Goal: Find specific page/section: Find specific page/section

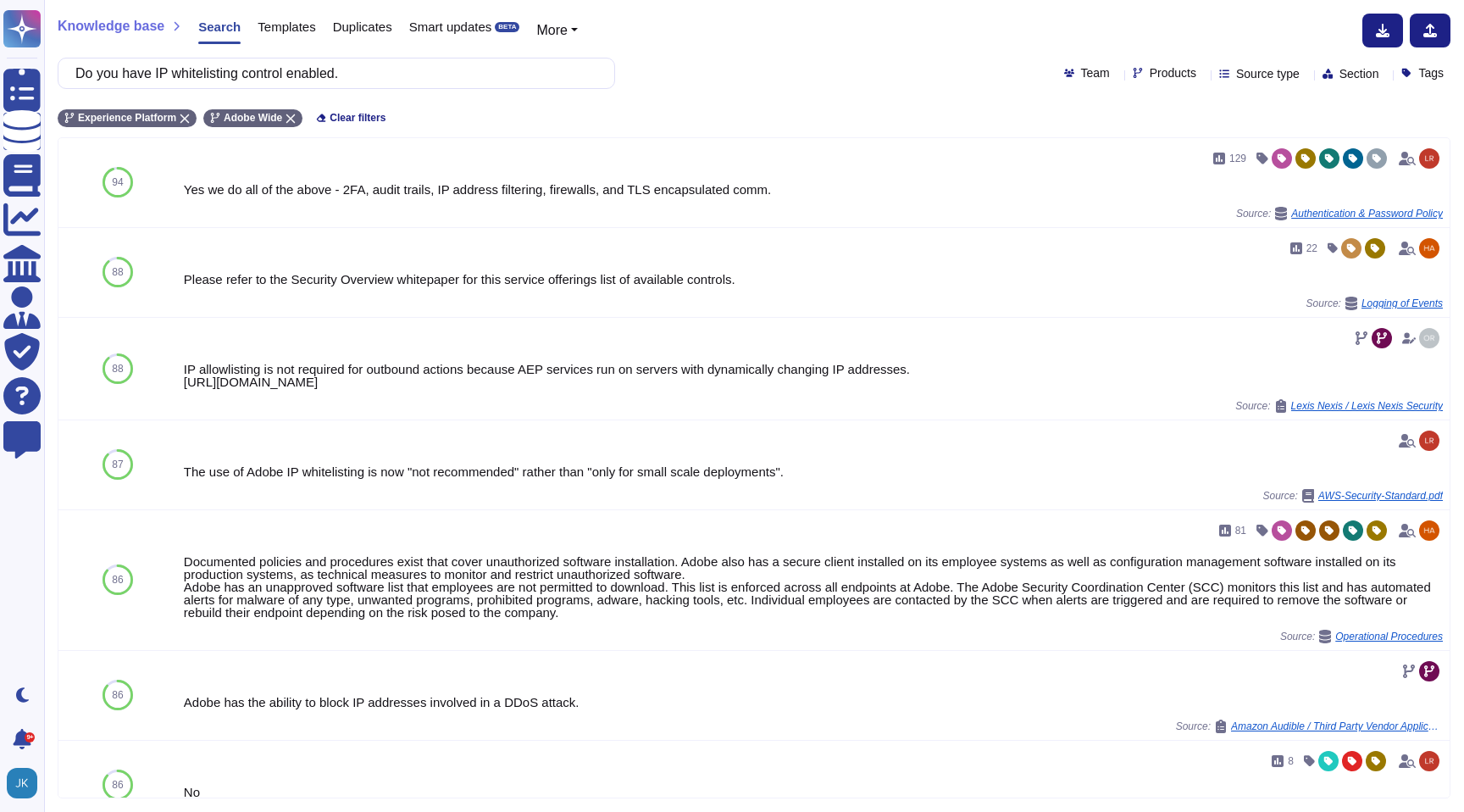
click at [289, 31] on span "Templates" at bounding box center [287, 26] width 58 height 13
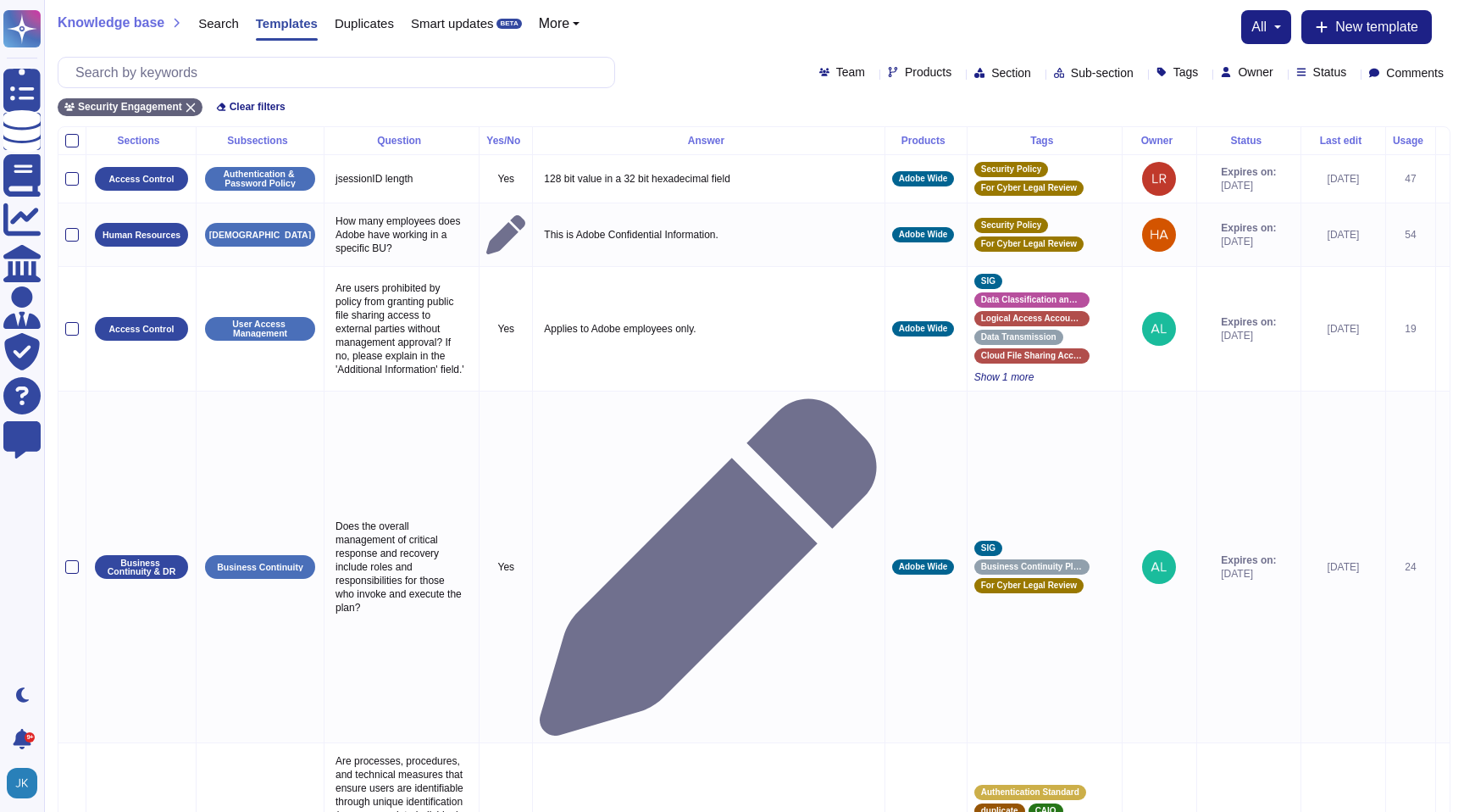
click at [1280, 74] on icon at bounding box center [1280, 74] width 0 height 0
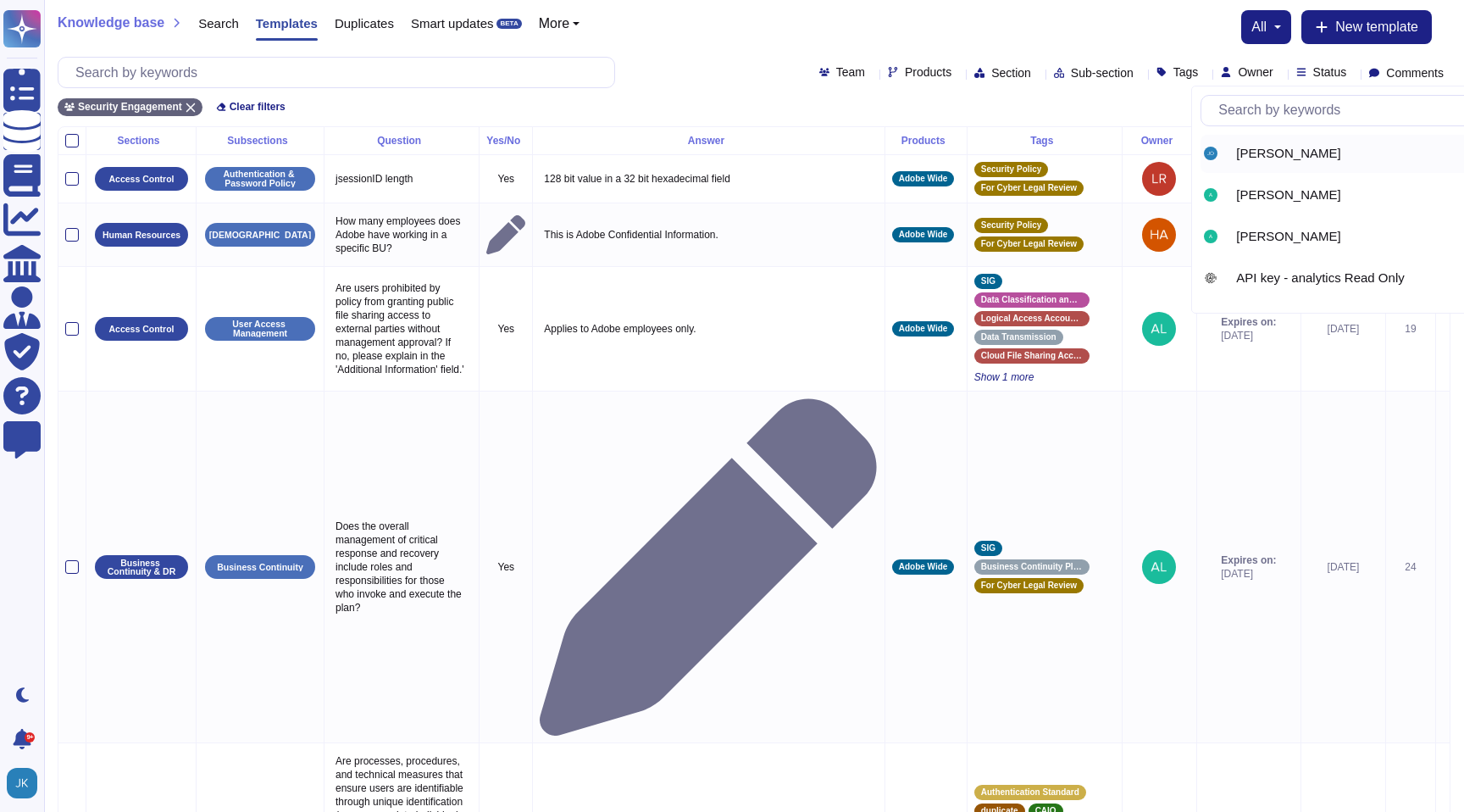
click at [1248, 162] on div "[PERSON_NAME]" at bounding box center [1366, 154] width 330 height 38
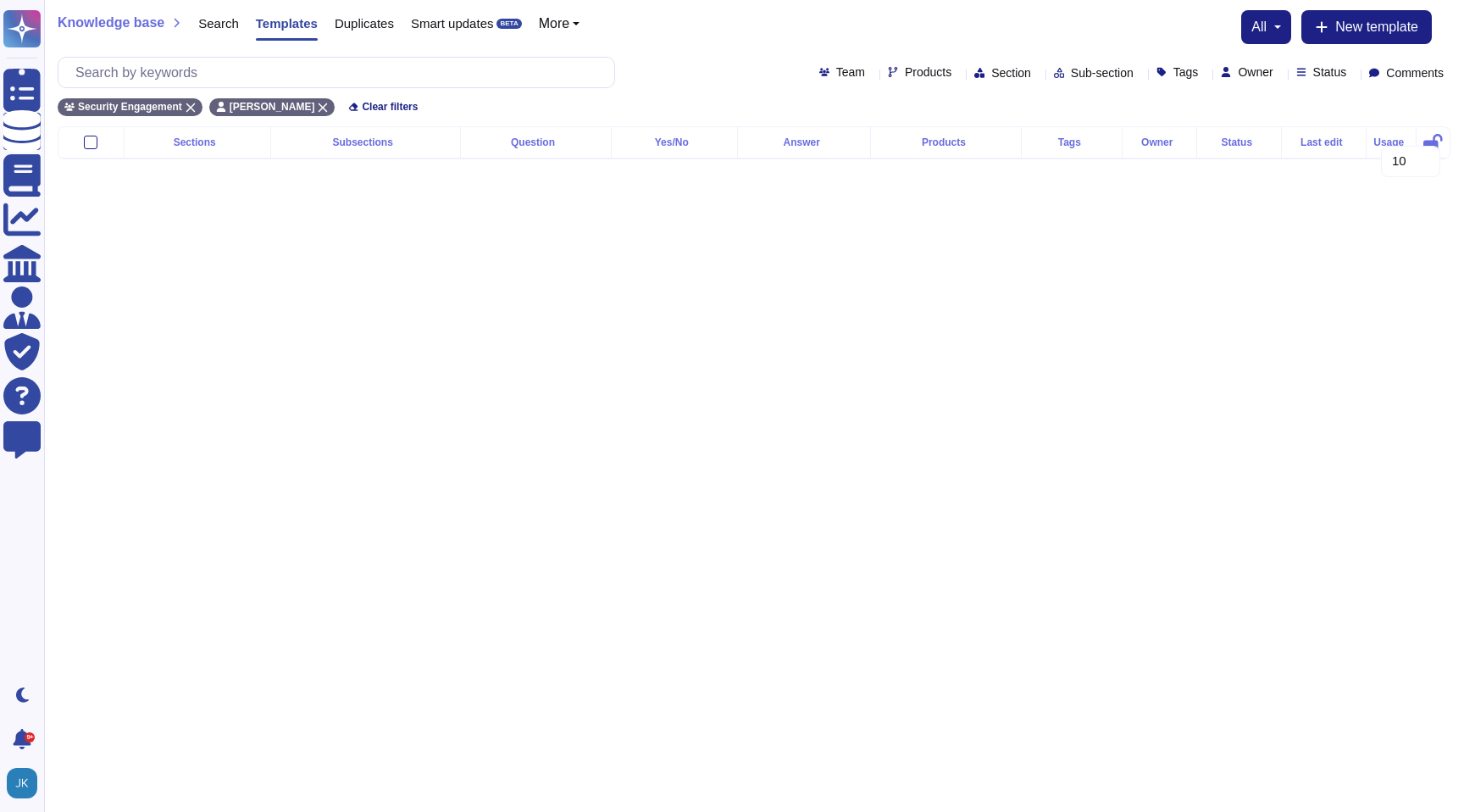
click at [1280, 78] on div at bounding box center [1280, 72] width 0 height 13
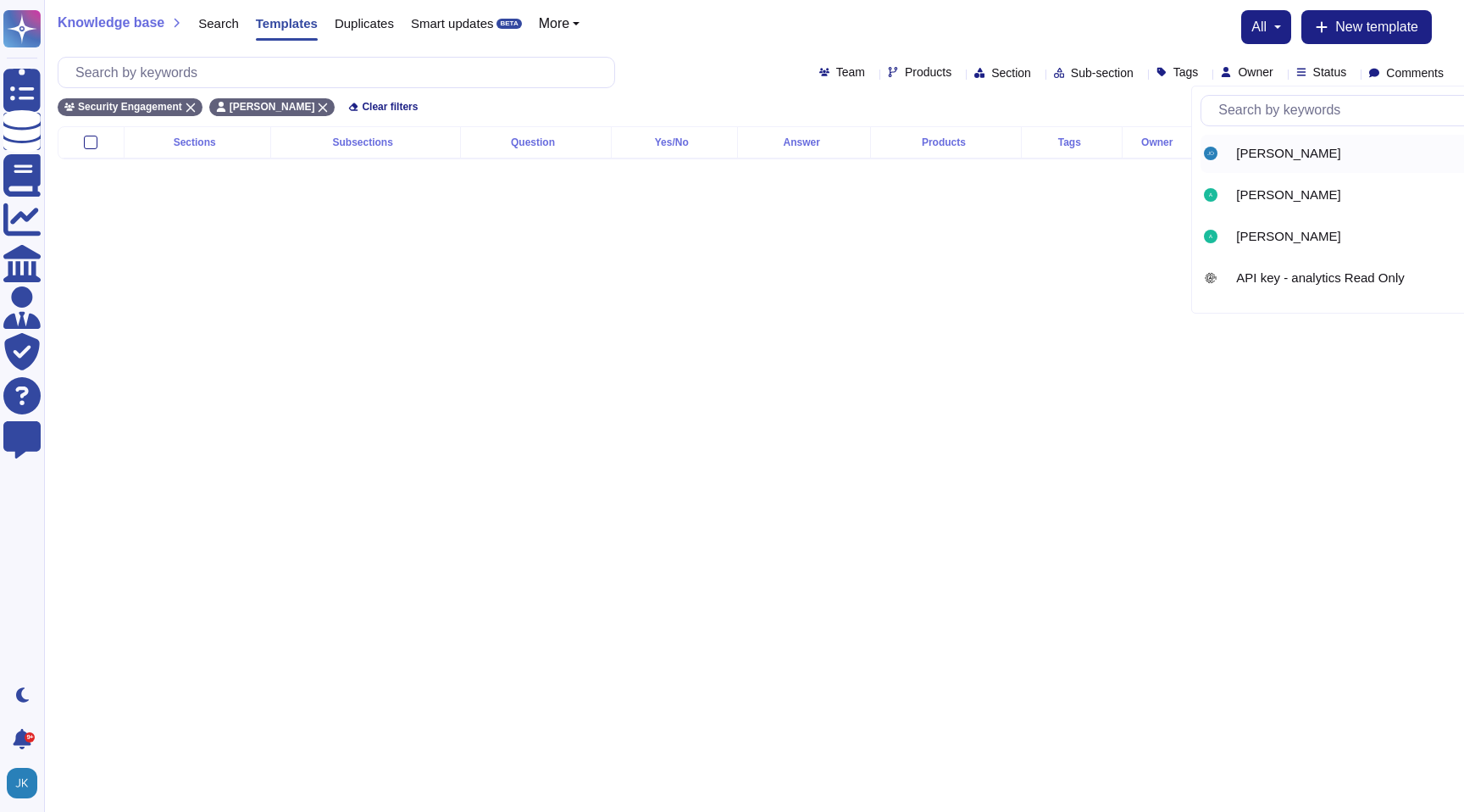
click at [1249, 119] on input "text" at bounding box center [1370, 111] width 320 height 30
type input "[PERSON_NAME]"
click at [1279, 149] on span "[PERSON_NAME]" at bounding box center [1288, 153] width 104 height 15
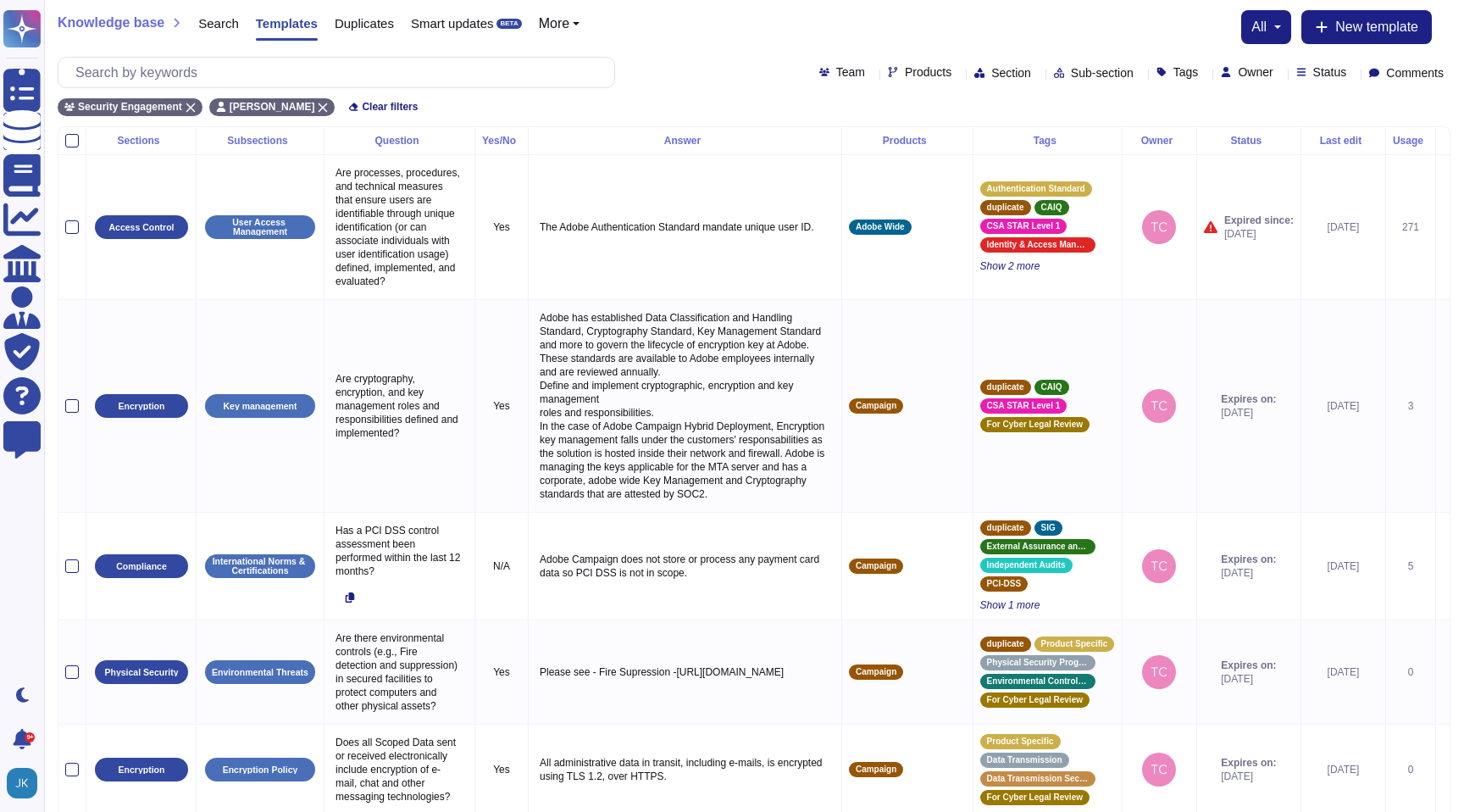
click at [1353, 74] on icon at bounding box center [1353, 74] width 0 height 0
click at [1283, 202] on div at bounding box center [1283, 198] width 14 height 14
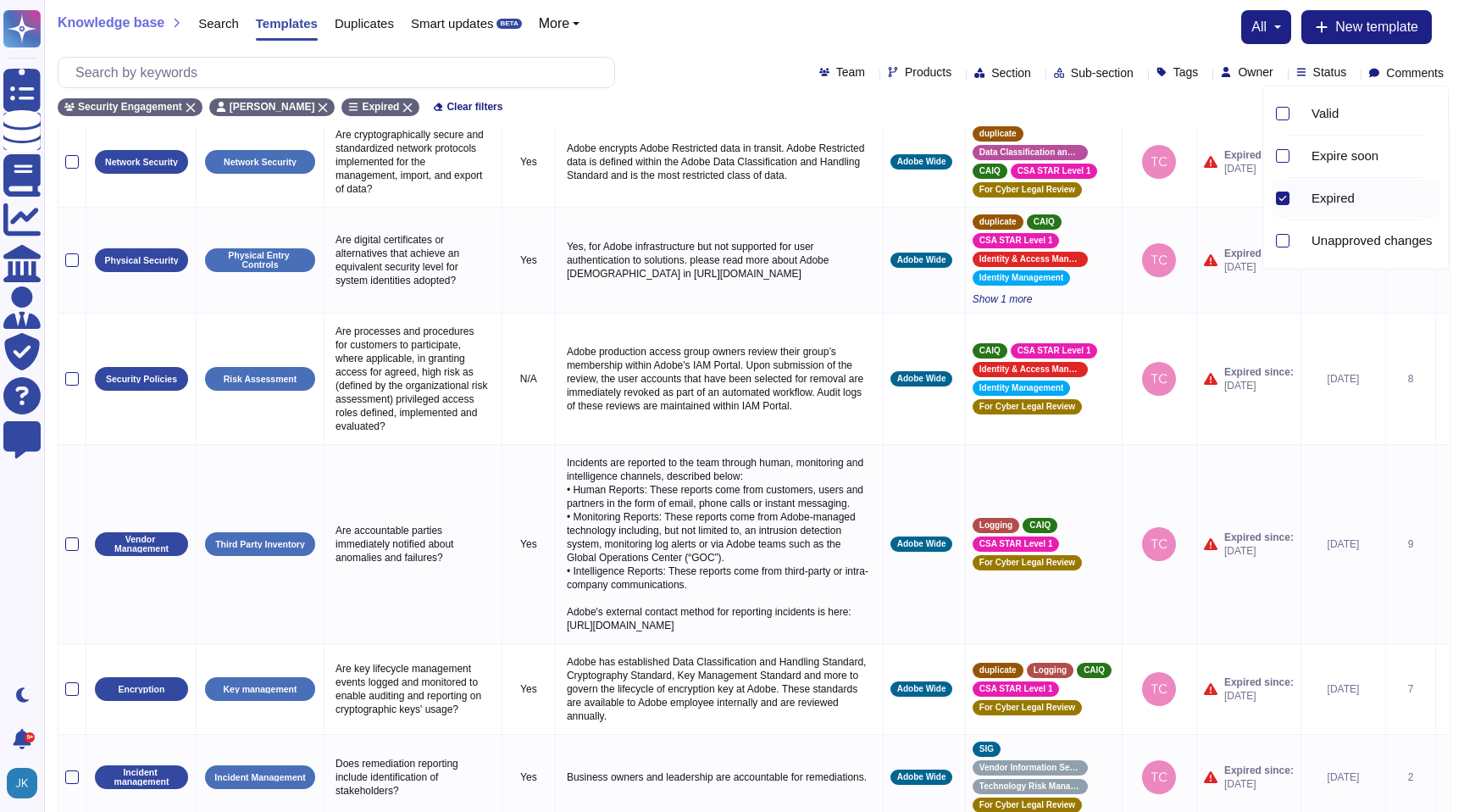
scroll to position [693, 0]
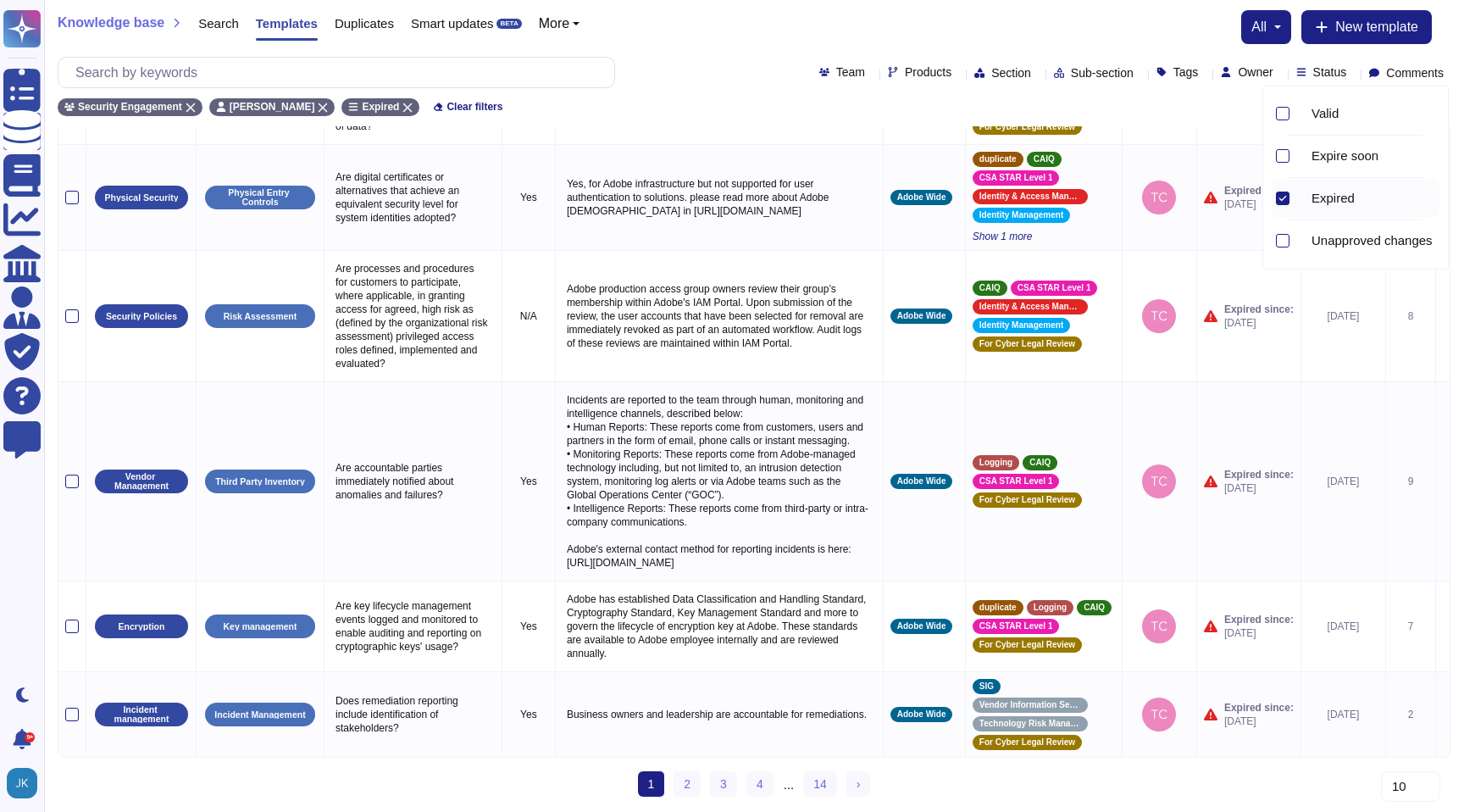
click at [1246, 77] on div "Owner" at bounding box center [1250, 72] width 58 height 13
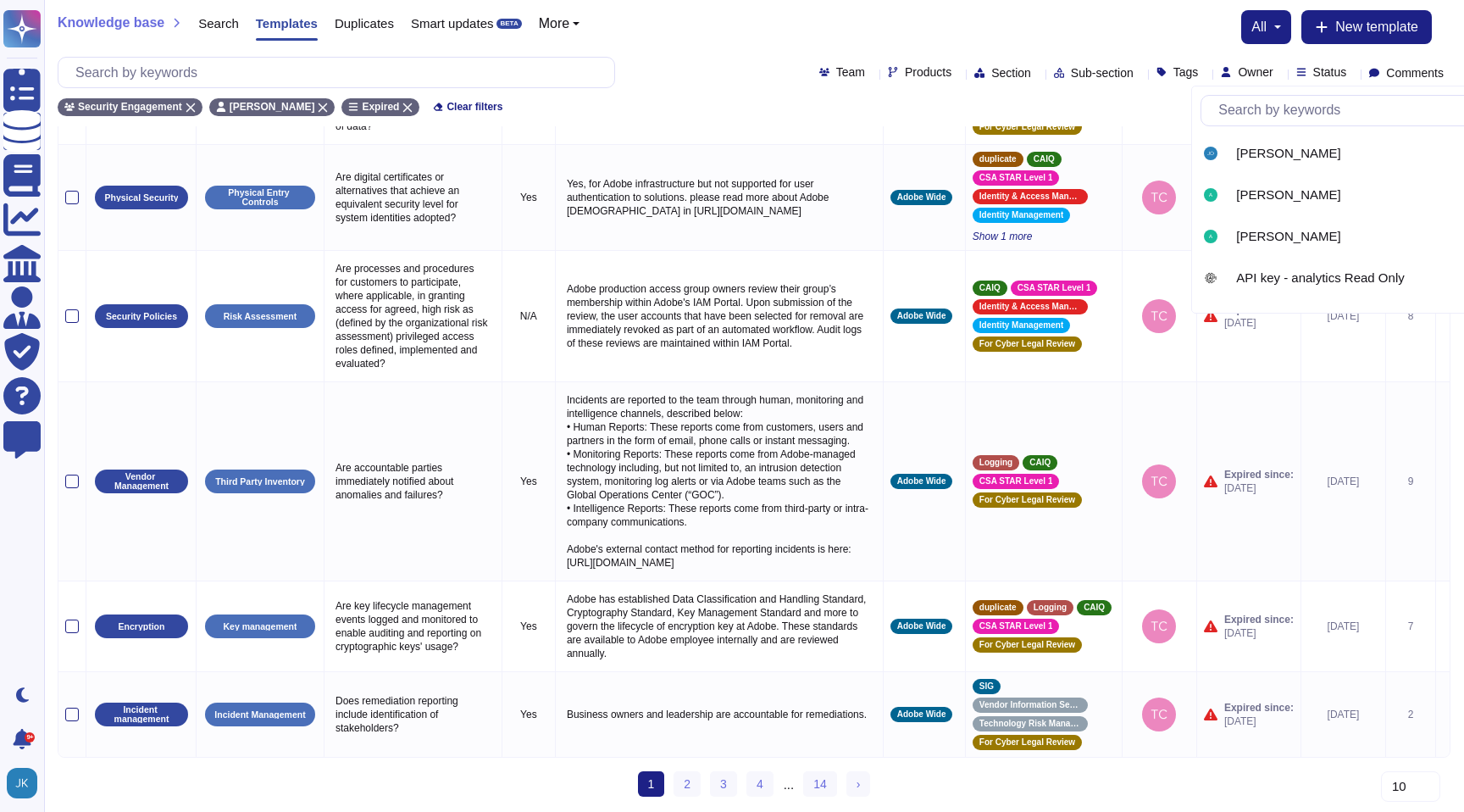
click at [1251, 113] on input "text" at bounding box center [1370, 111] width 320 height 30
type input "bry"
click at [1257, 152] on span "[PERSON_NAME]" at bounding box center [1288, 153] width 104 height 15
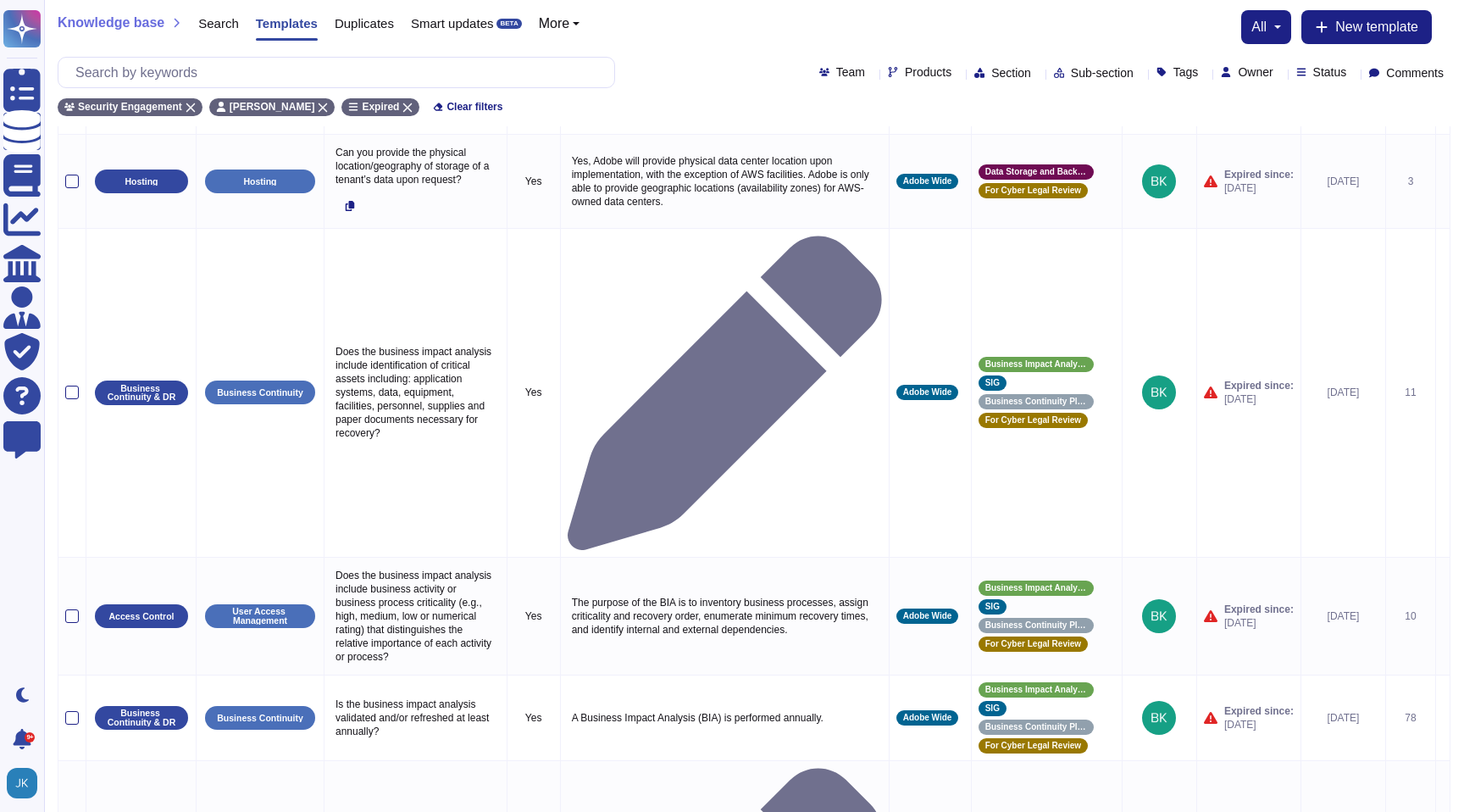
scroll to position [1318, 0]
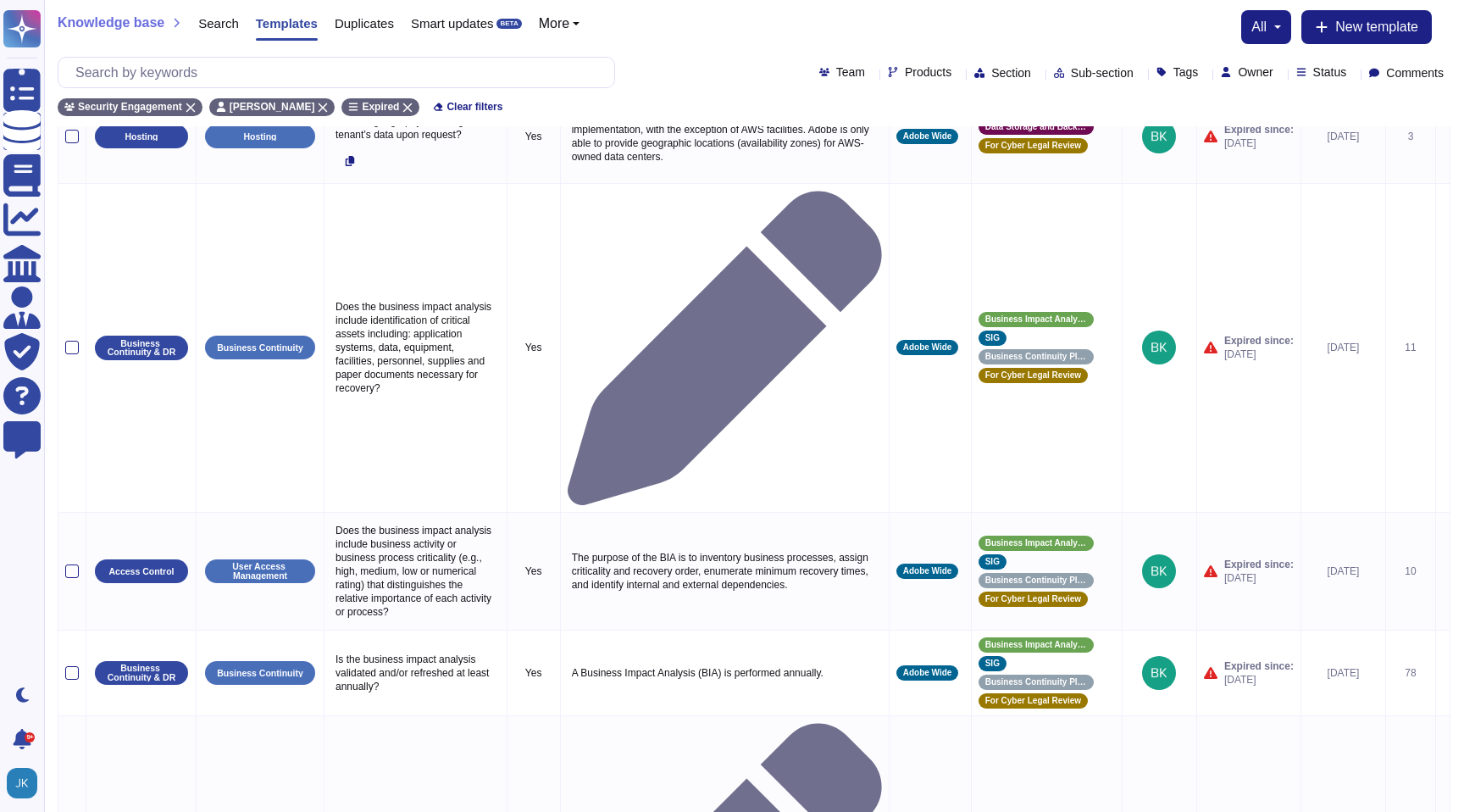
click at [1353, 74] on icon at bounding box center [1353, 74] width 0 height 0
click at [1280, 74] on icon at bounding box center [1280, 74] width 0 height 0
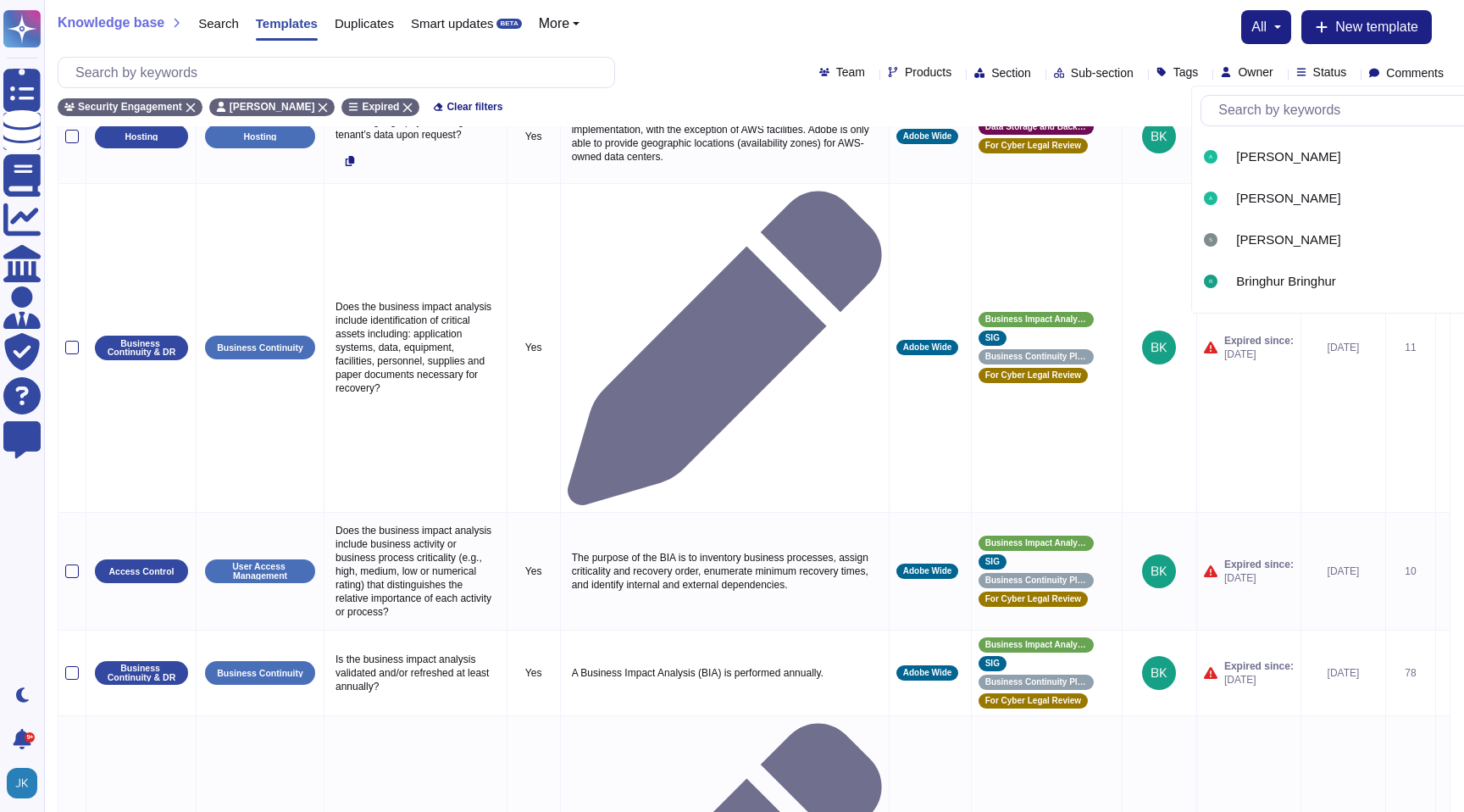
scroll to position [206, 0]
click at [1295, 194] on span "[PERSON_NAME]" at bounding box center [1288, 196] width 104 height 15
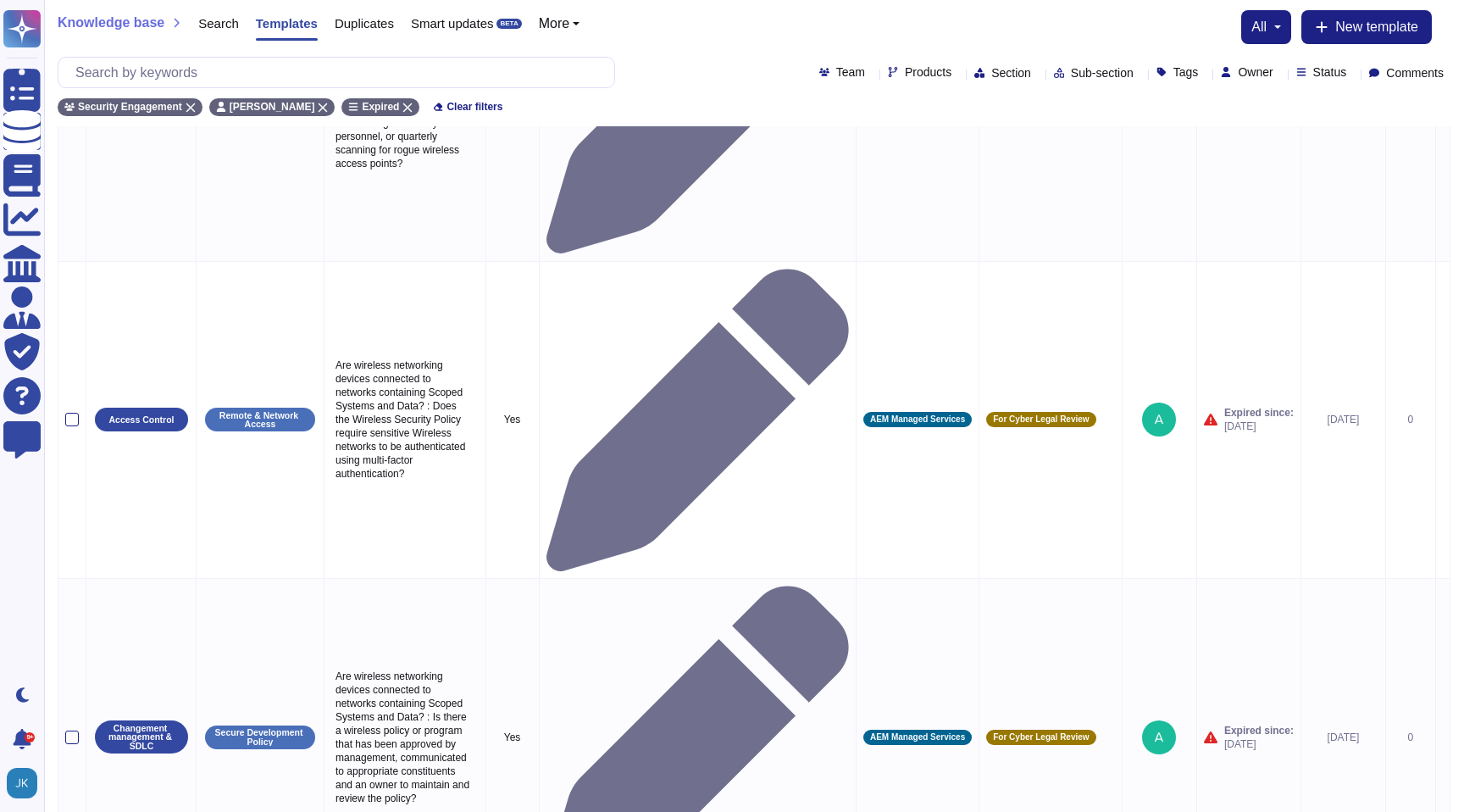
scroll to position [966, 0]
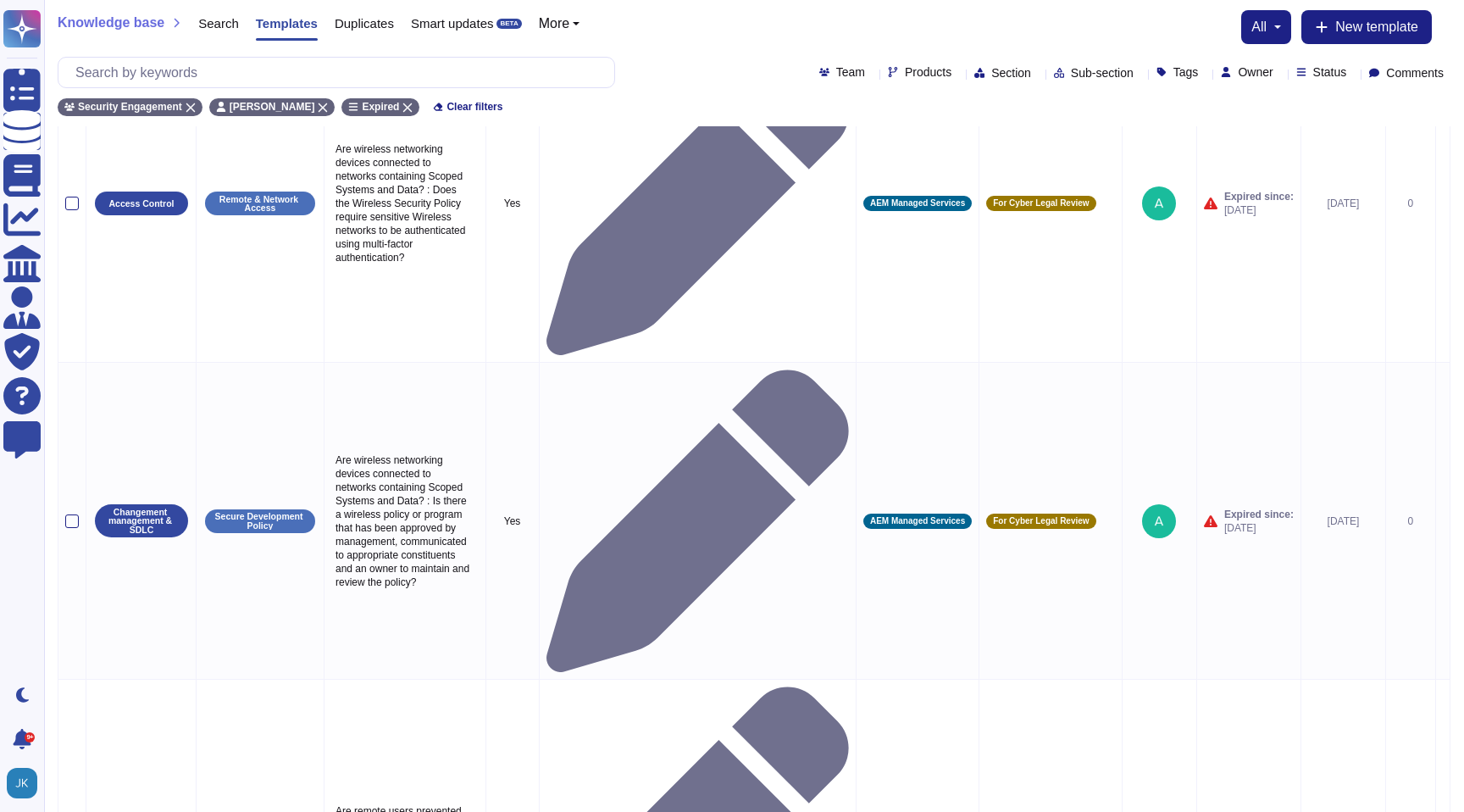
click at [1280, 74] on icon at bounding box center [1280, 74] width 0 height 0
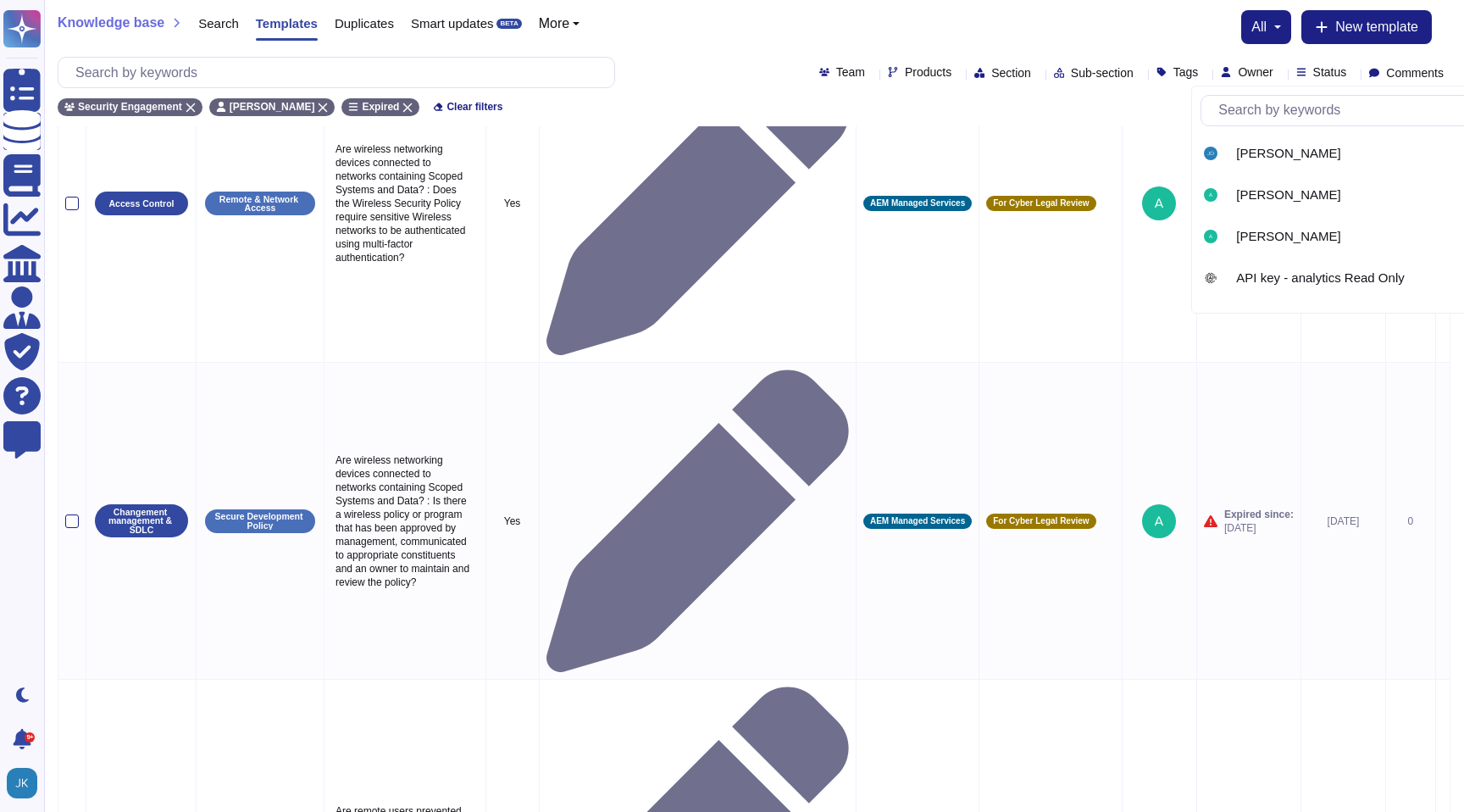
click at [1260, 114] on input "text" at bounding box center [1370, 111] width 320 height 30
type input "shu"
click at [1276, 153] on span "[PERSON_NAME]" at bounding box center [1288, 153] width 104 height 15
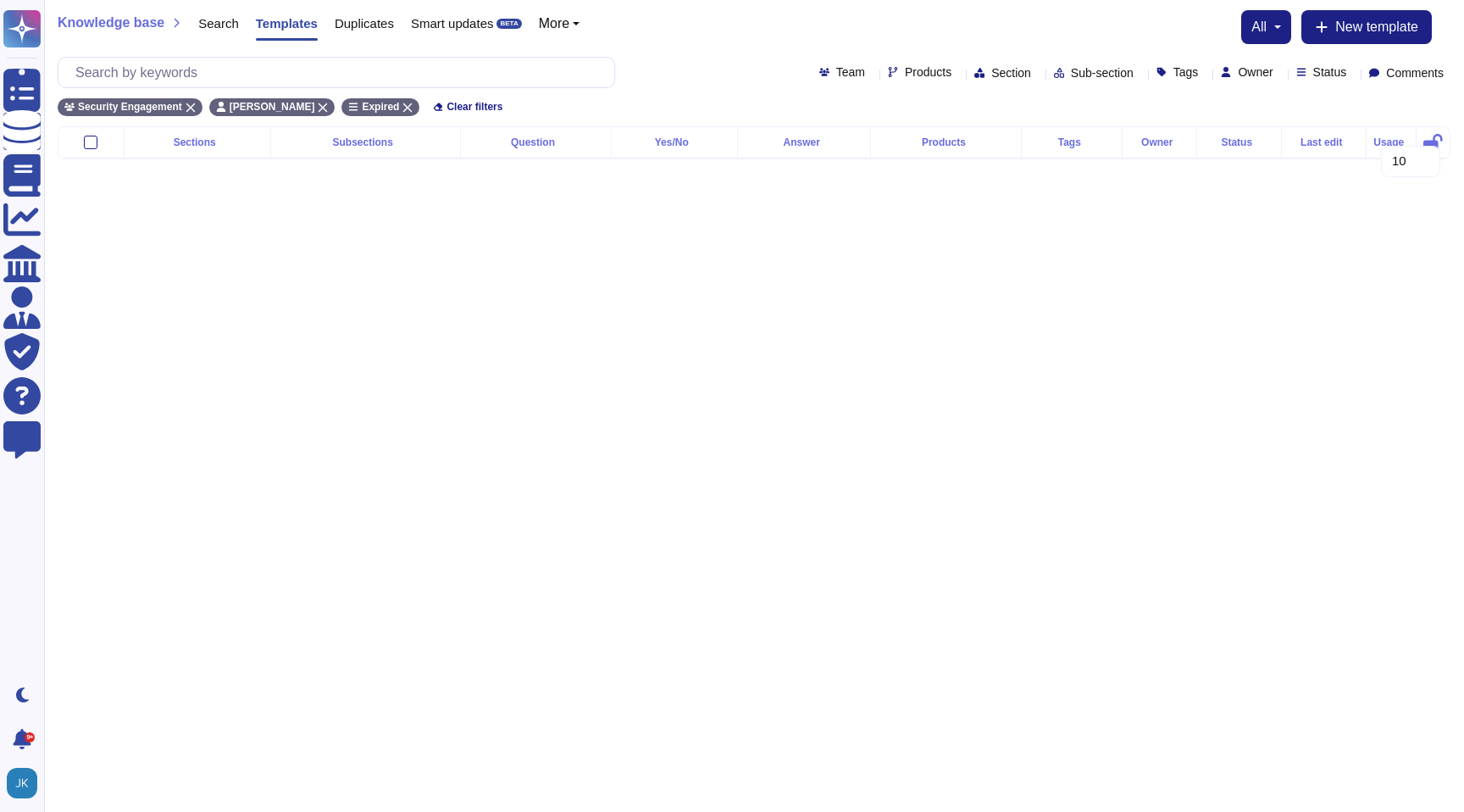
scroll to position [0, 0]
click at [1280, 74] on icon at bounding box center [1280, 74] width 0 height 0
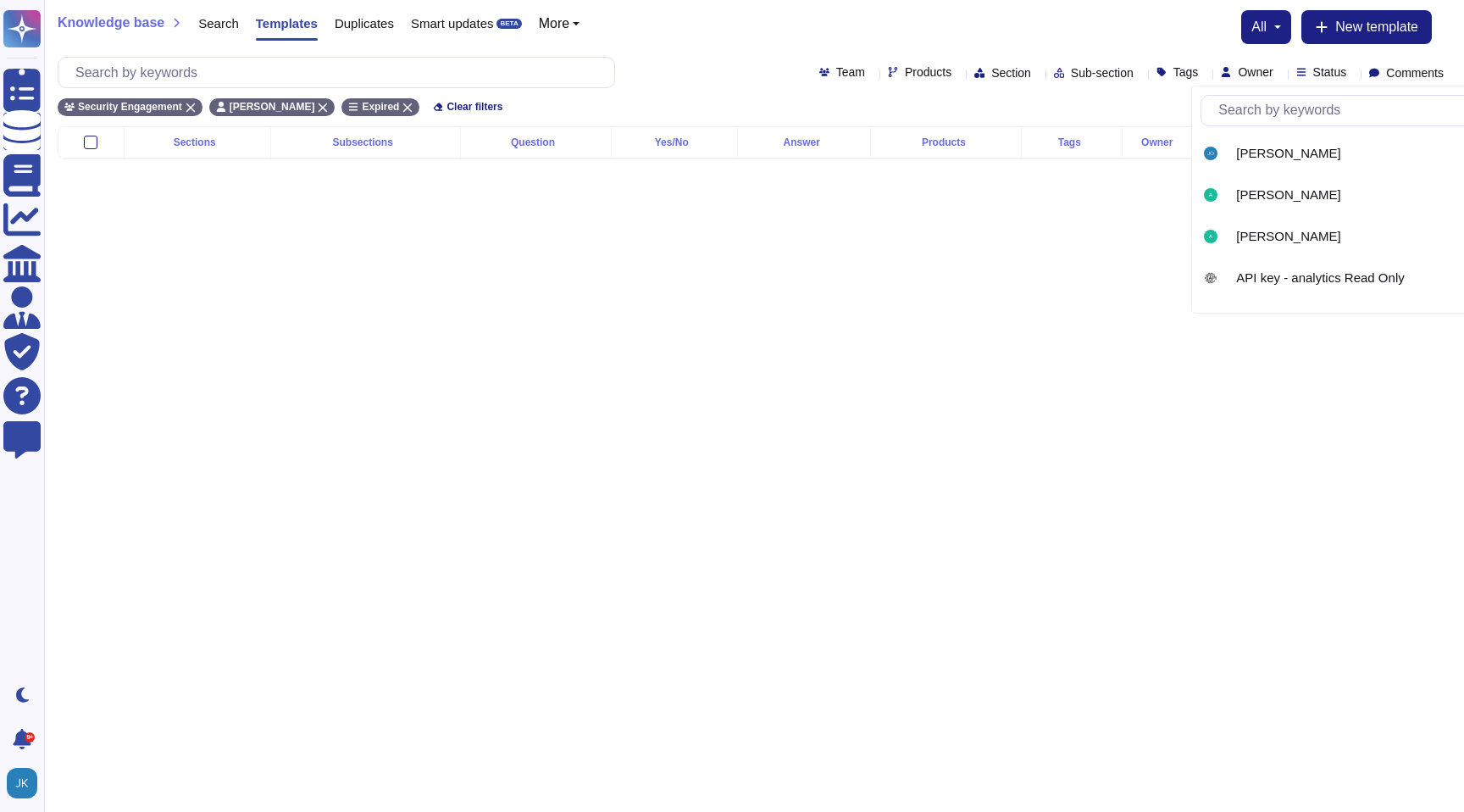
click at [1251, 111] on input "text" at bounding box center [1370, 111] width 320 height 30
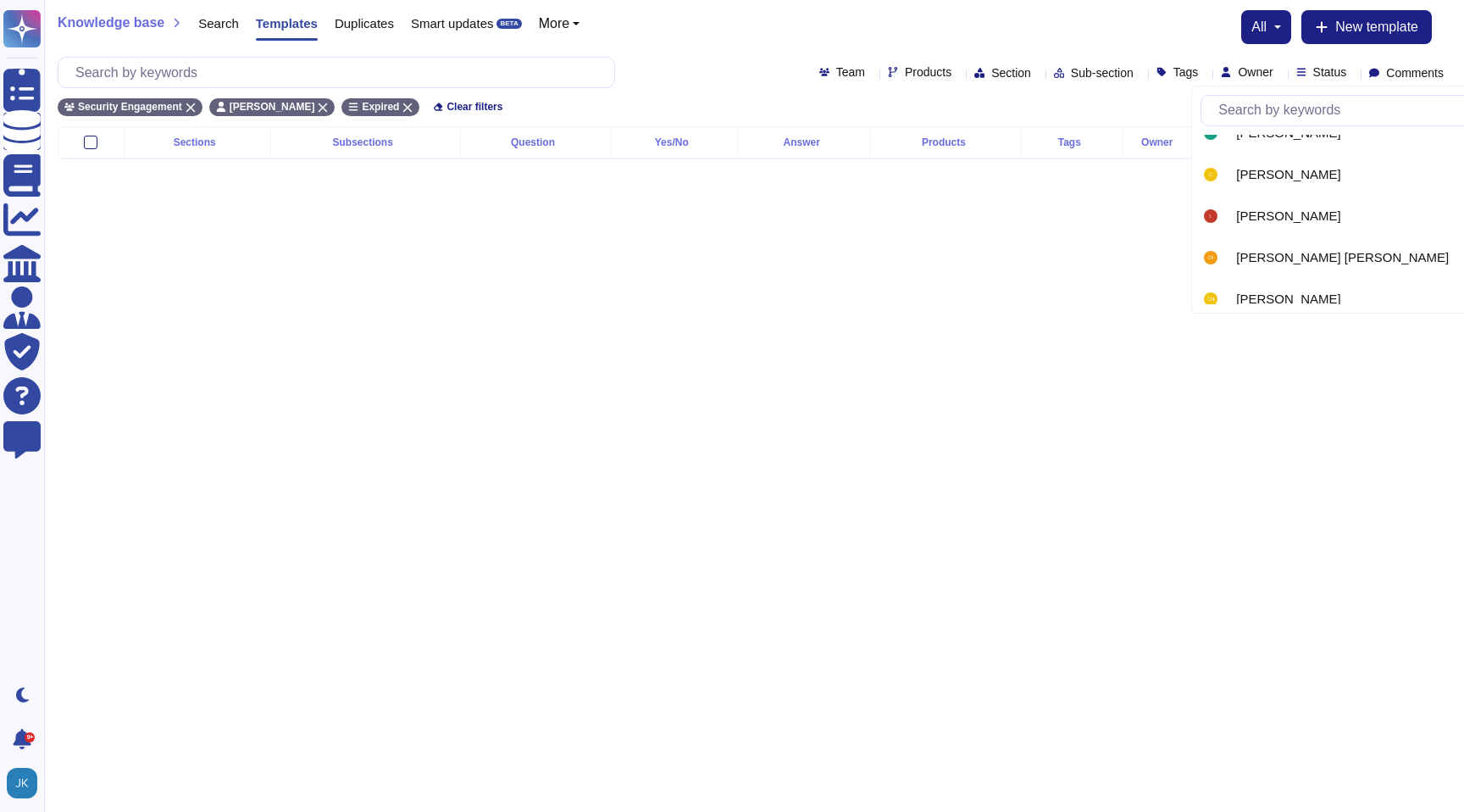
scroll to position [422, 0]
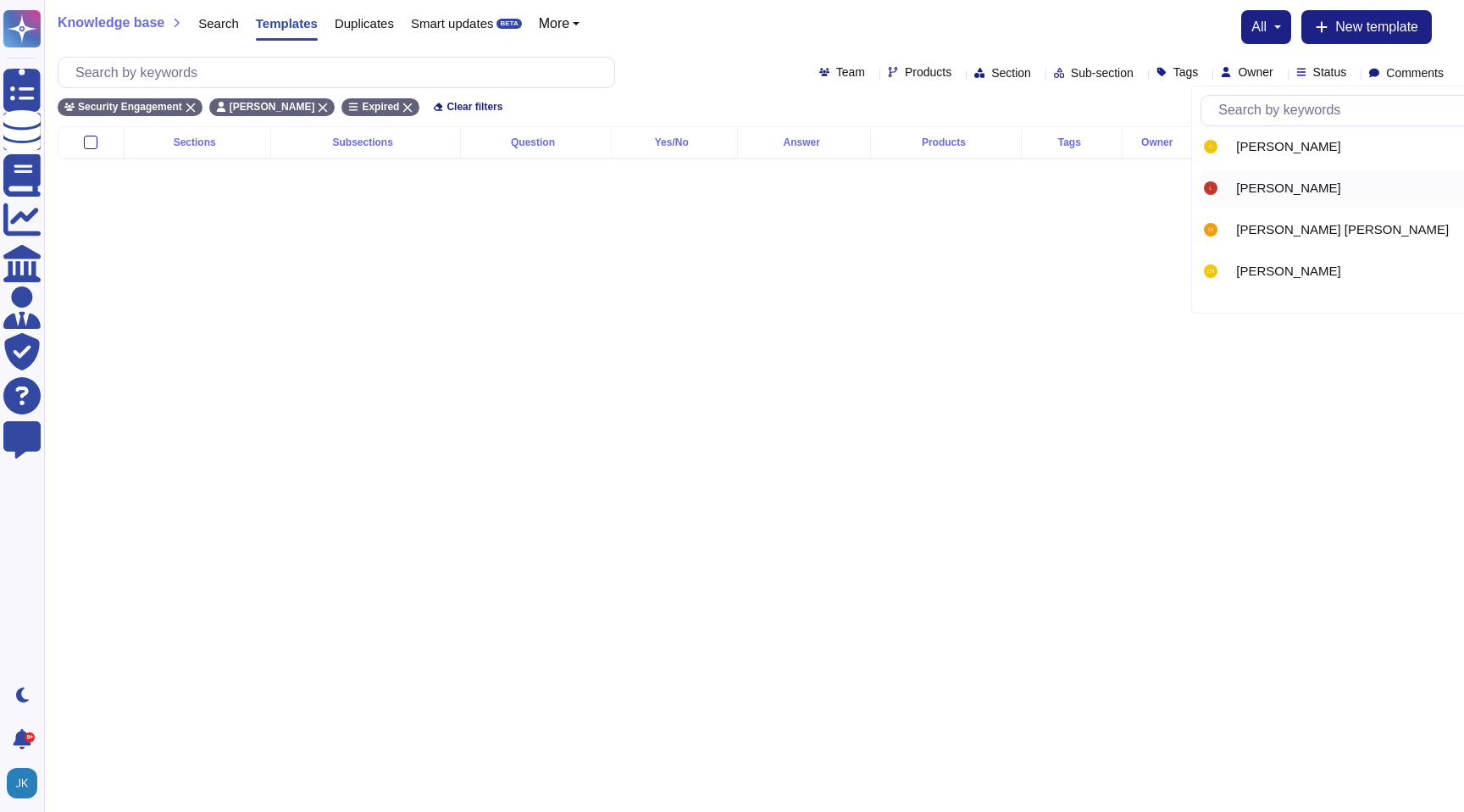
click at [1262, 182] on span "[PERSON_NAME]" at bounding box center [1288, 187] width 104 height 15
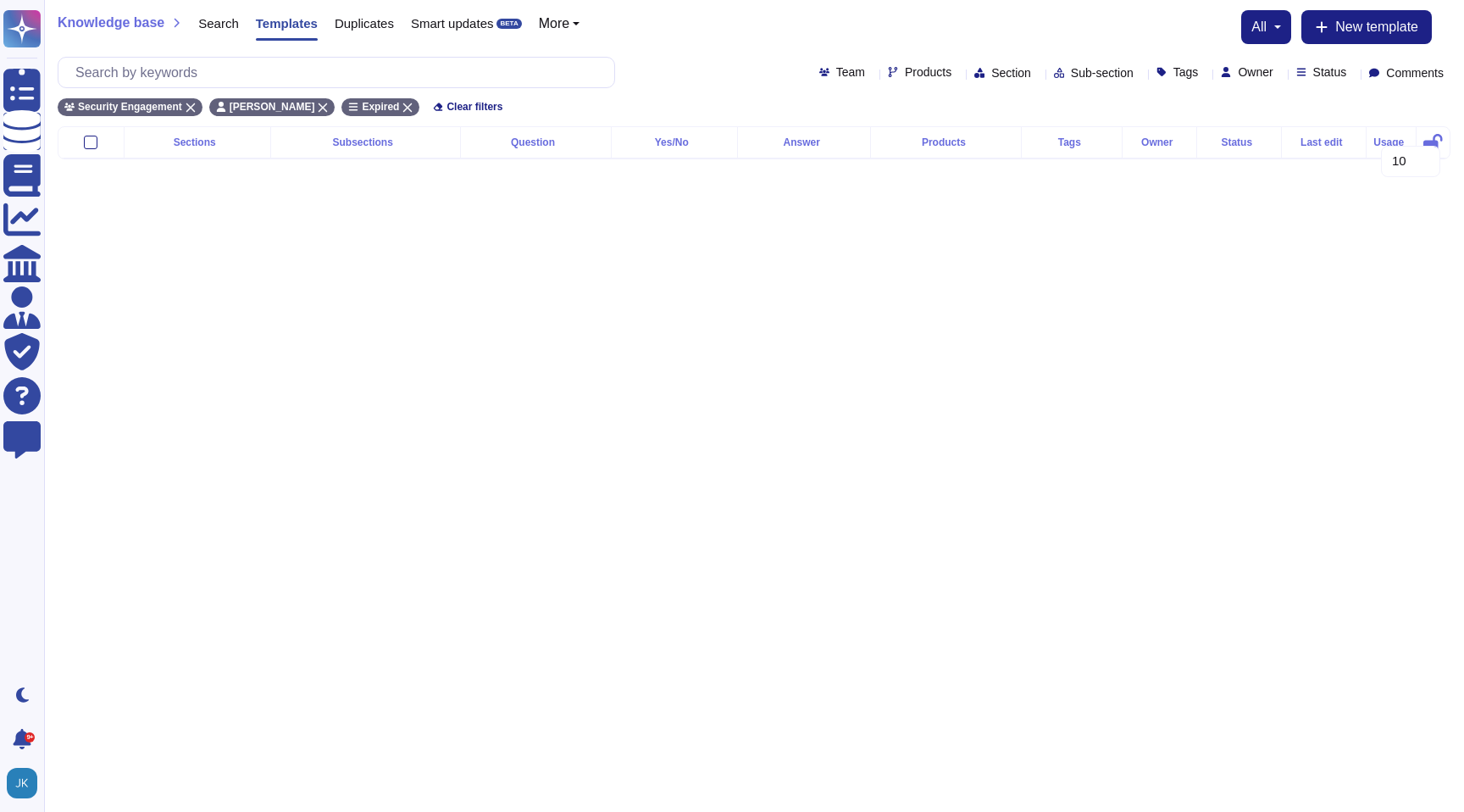
click at [1246, 66] on div "Owner" at bounding box center [1250, 72] width 58 height 13
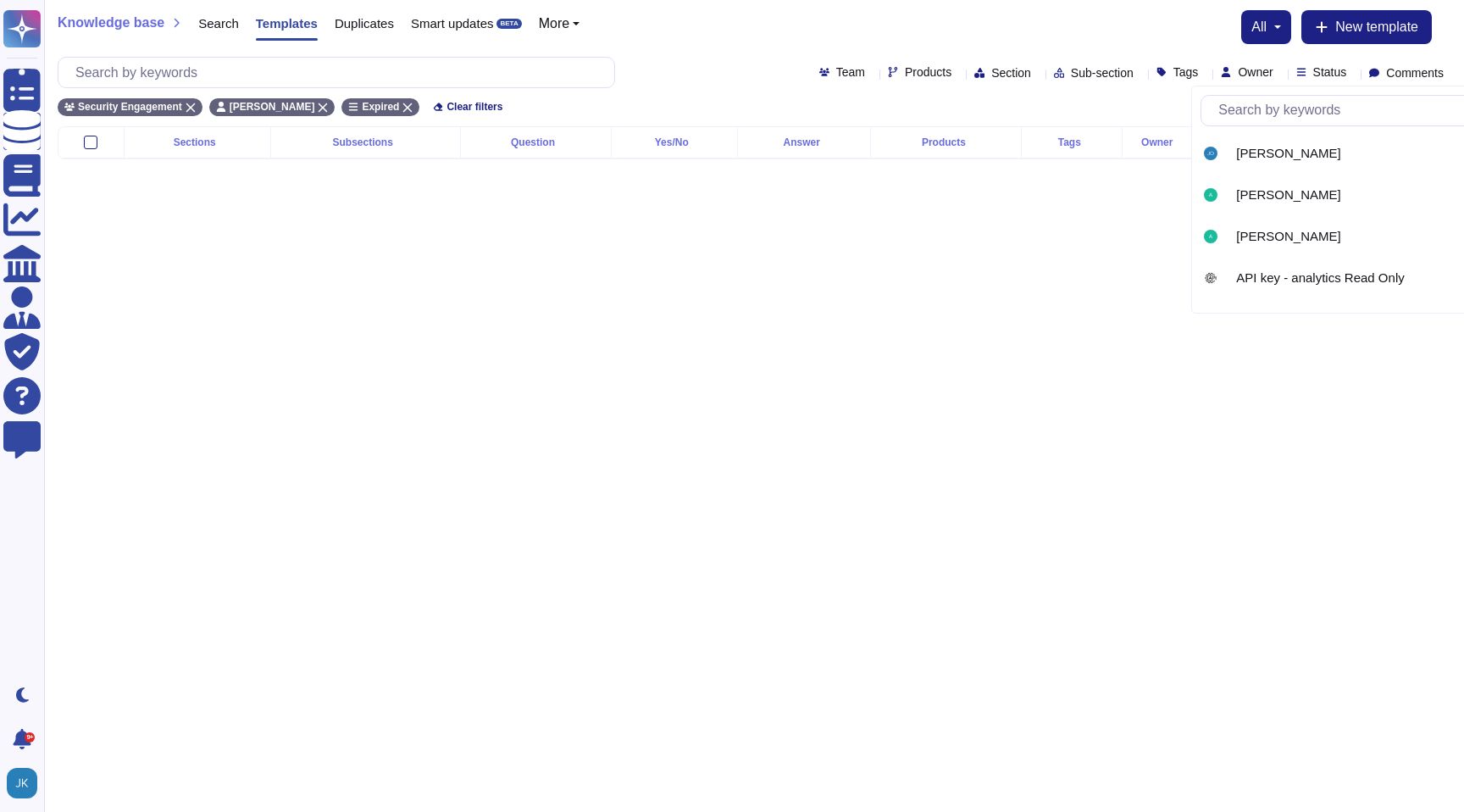
click at [1280, 74] on icon at bounding box center [1280, 74] width 0 height 0
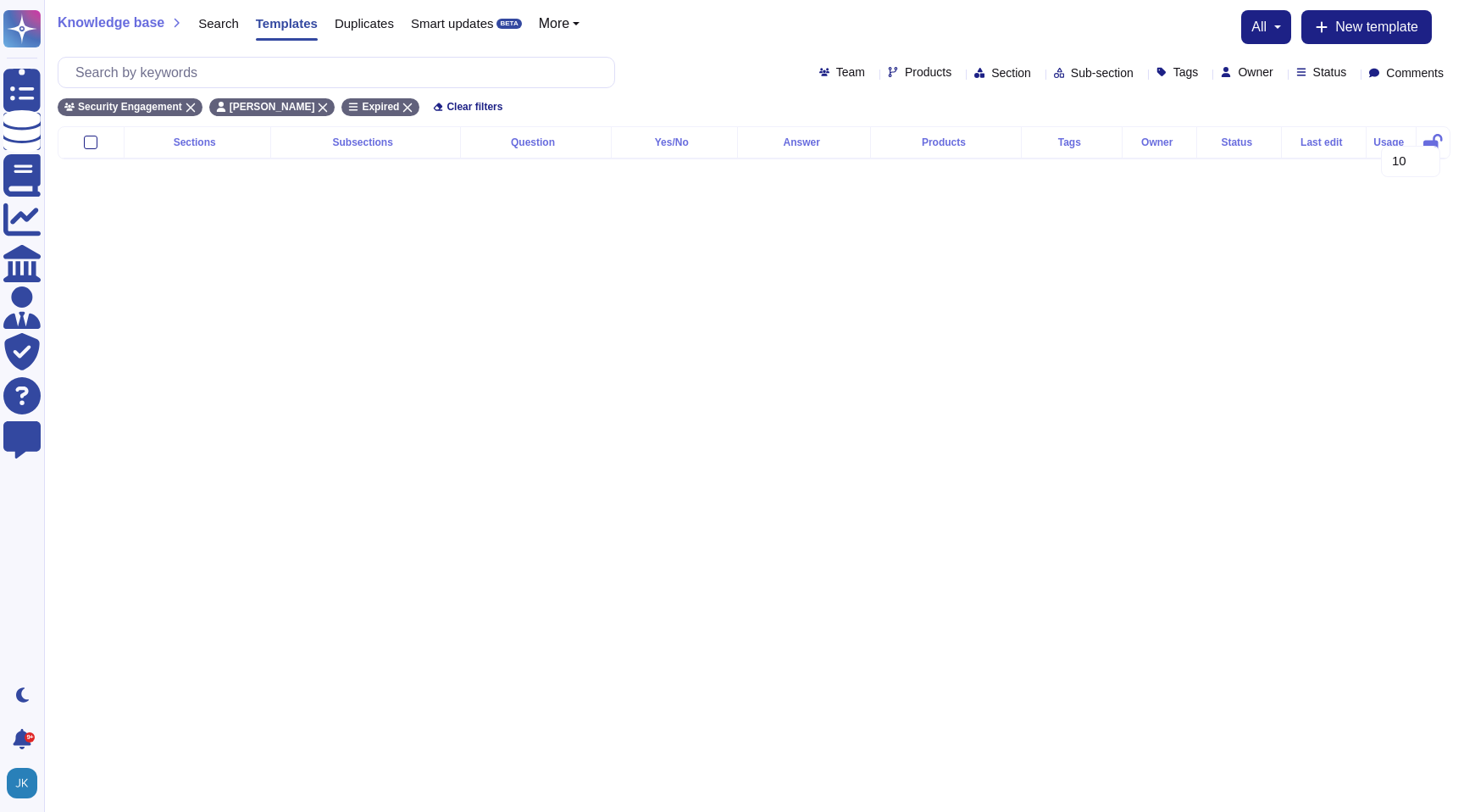
click at [1280, 74] on icon at bounding box center [1280, 74] width 0 height 0
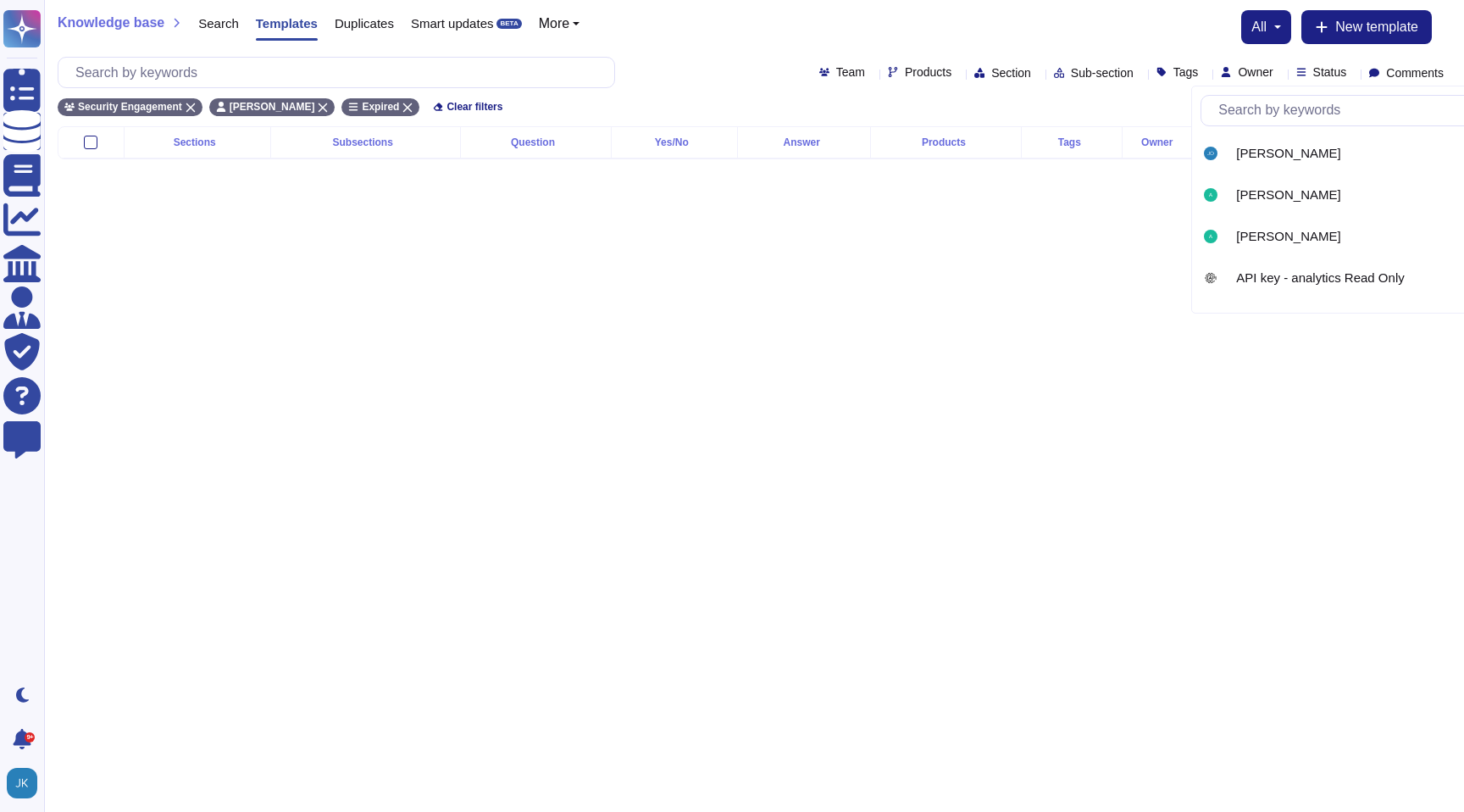
click at [1256, 120] on input "text" at bounding box center [1370, 111] width 320 height 30
type input "[PERSON_NAME]"
click at [1268, 158] on span "[PERSON_NAME]" at bounding box center [1288, 153] width 104 height 15
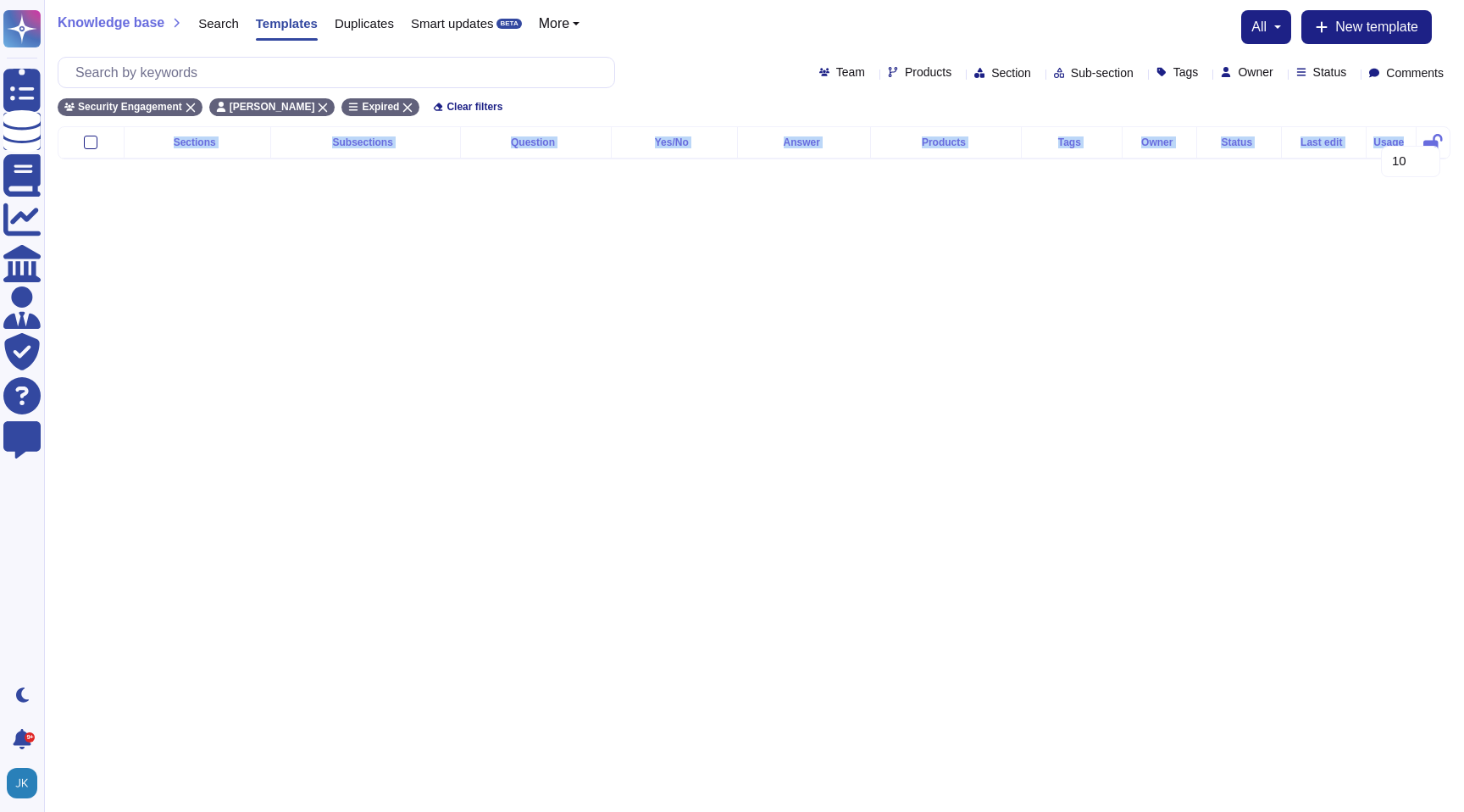
click at [1268, 158] on div "Sections Subsections Question Yes/No Answer Products Tags Owner Status Last edi…" at bounding box center [754, 156] width 1393 height 60
click at [1280, 74] on icon at bounding box center [1280, 74] width 0 height 0
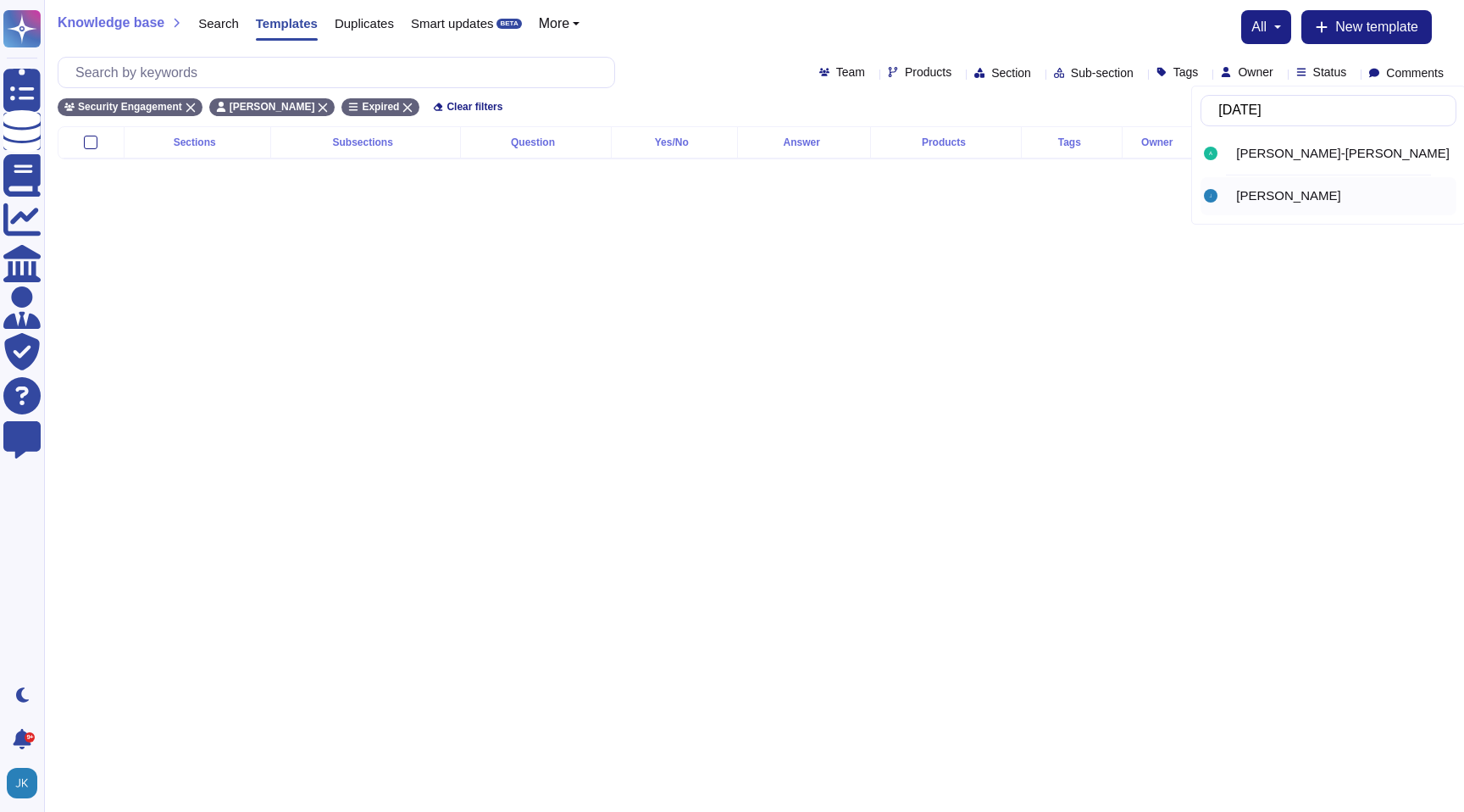
type input "juli"
click at [1264, 199] on span "[PERSON_NAME]" at bounding box center [1288, 195] width 104 height 15
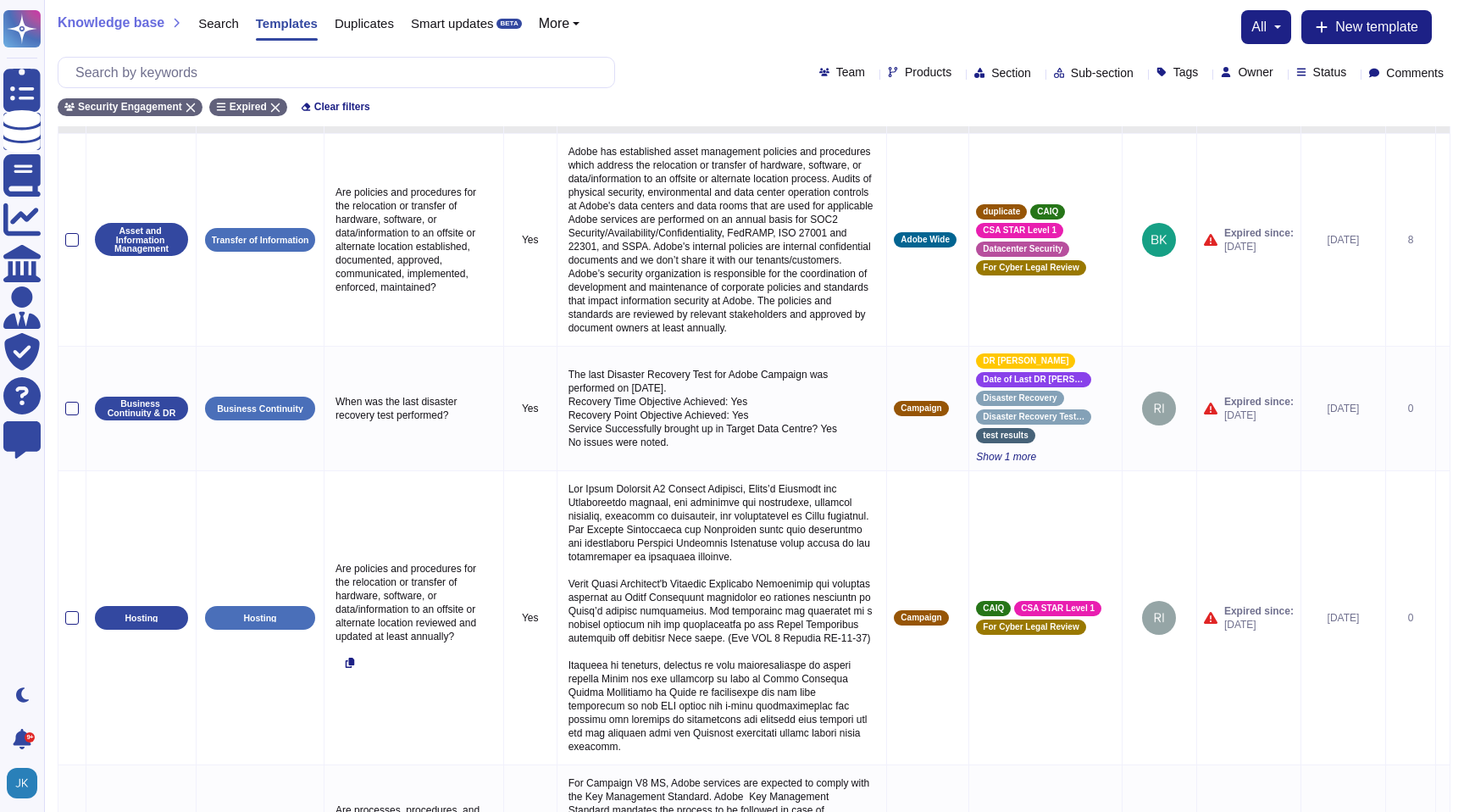
scroll to position [0, 0]
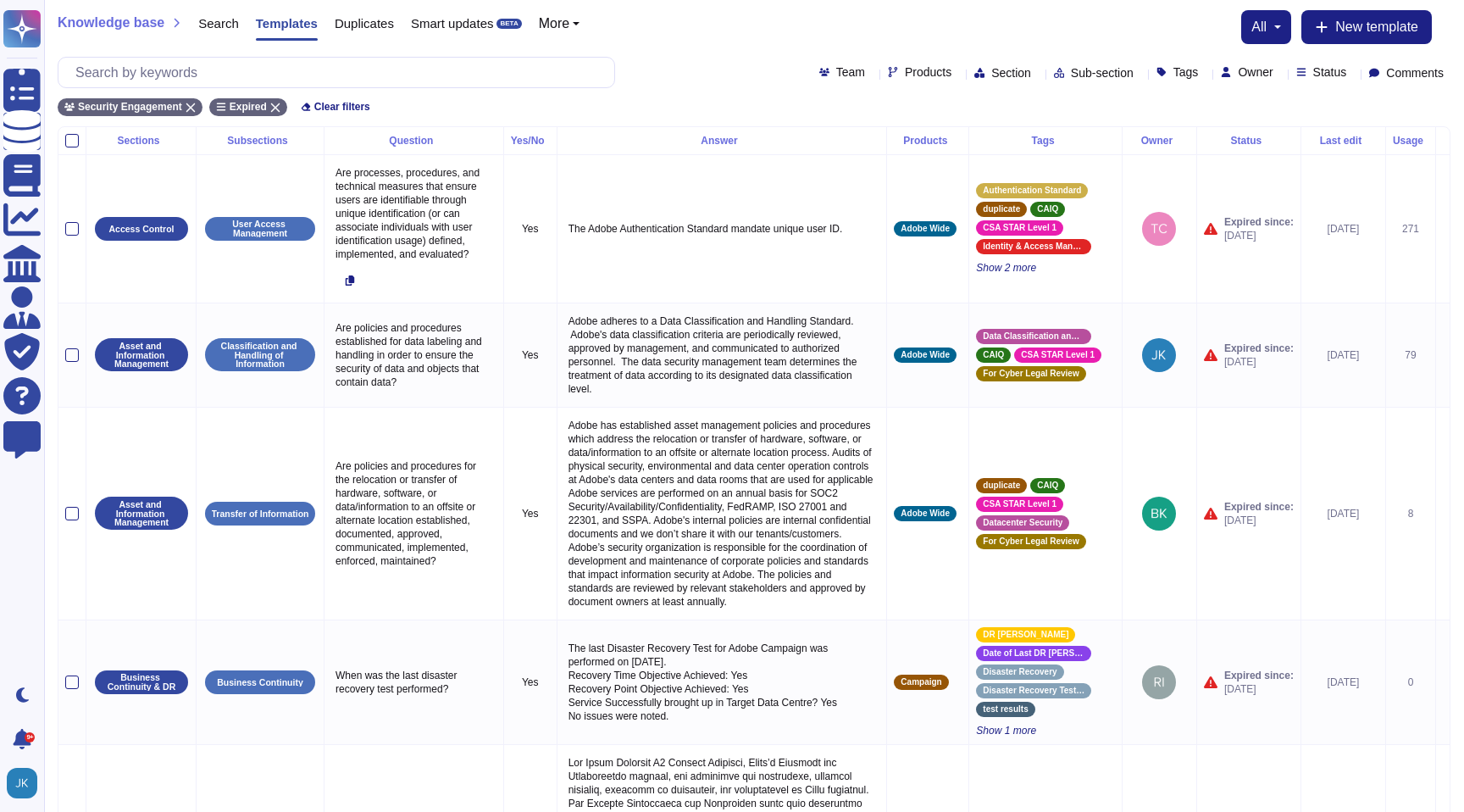
click at [1239, 75] on span "Owner" at bounding box center [1255, 72] width 35 height 12
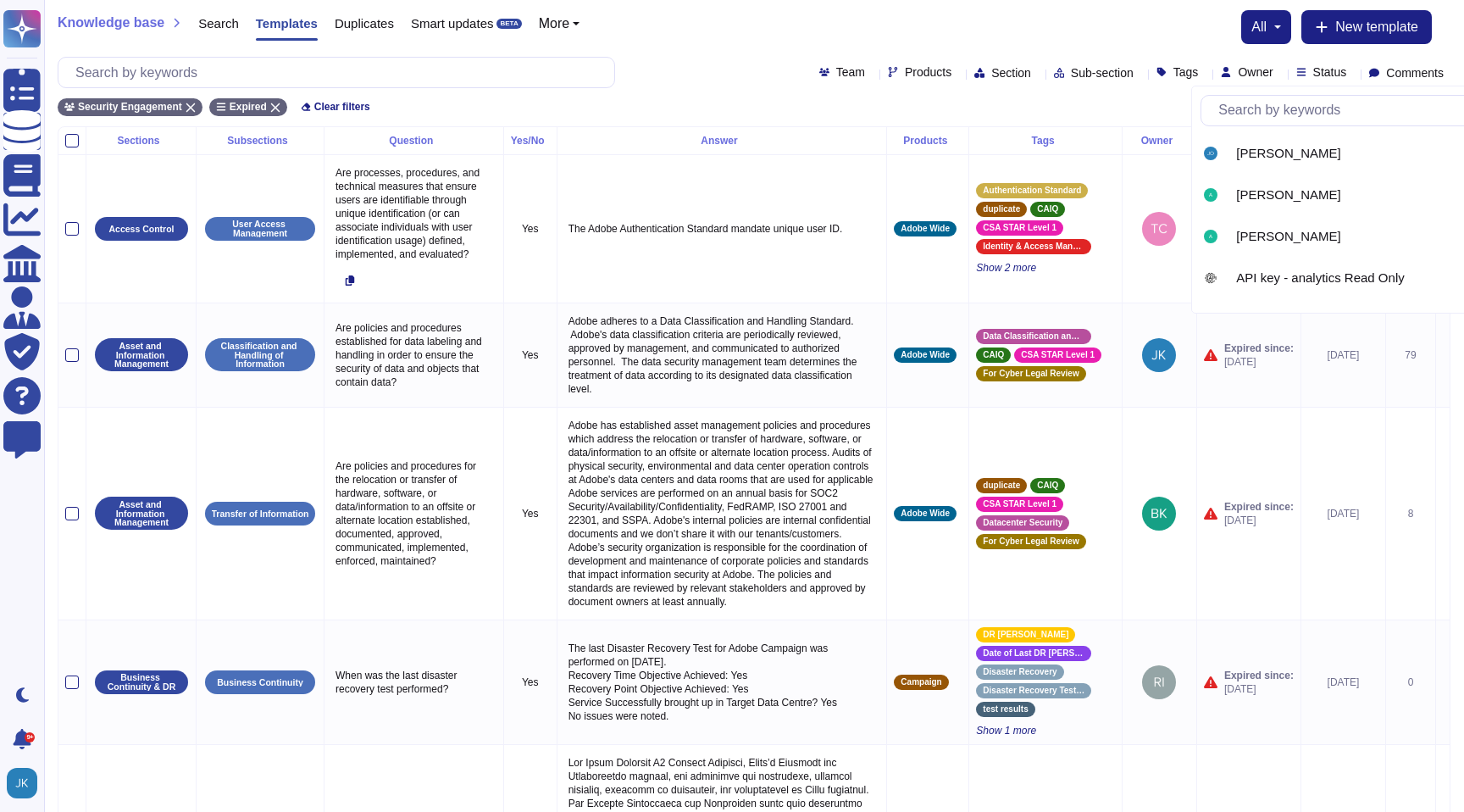
click at [1241, 114] on input "text" at bounding box center [1370, 111] width 320 height 30
type input "[DATE]"
click at [1231, 202] on div "[PERSON_NAME]" at bounding box center [1342, 195] width 227 height 15
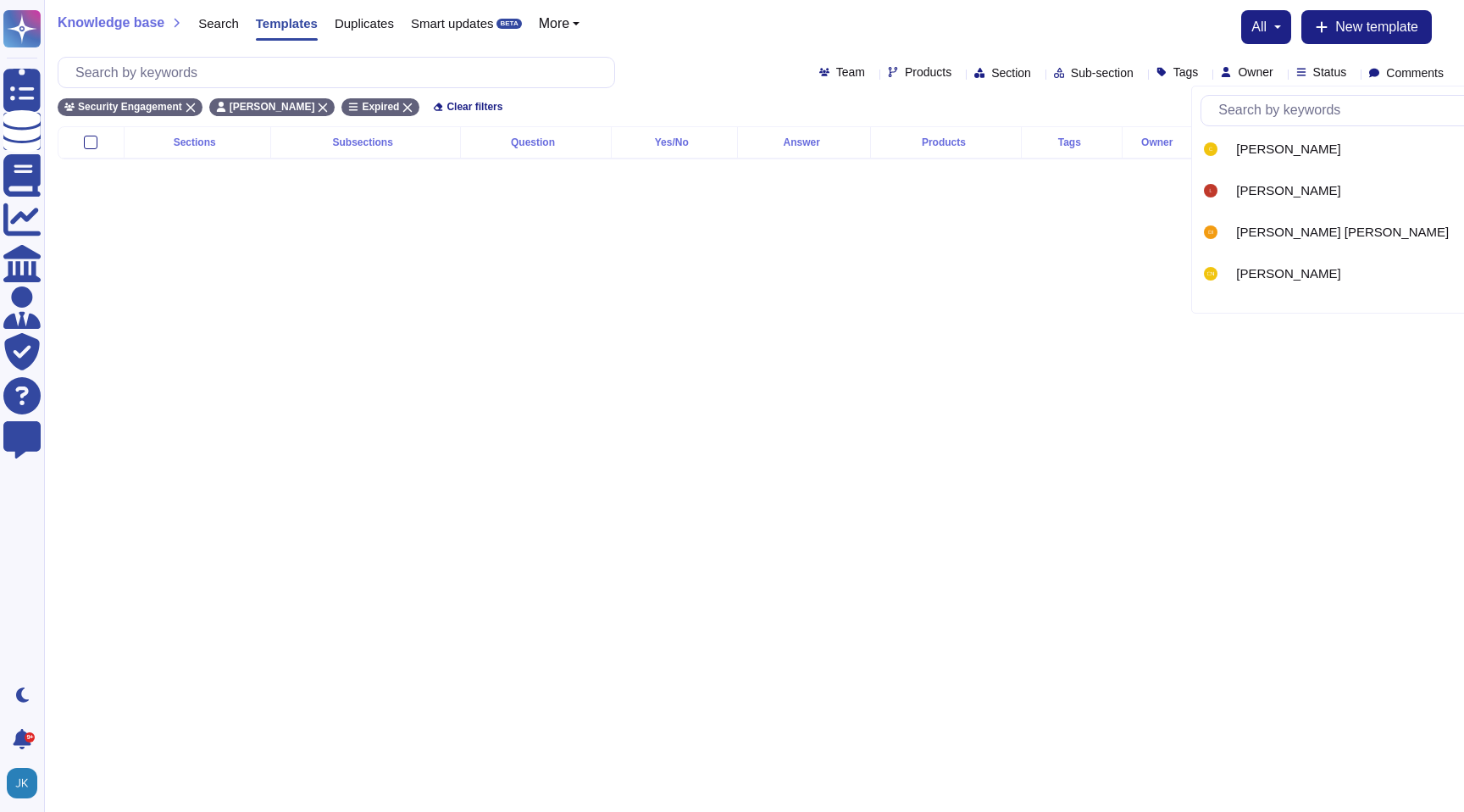
scroll to position [454, 0]
